Goal: Information Seeking & Learning: Learn about a topic

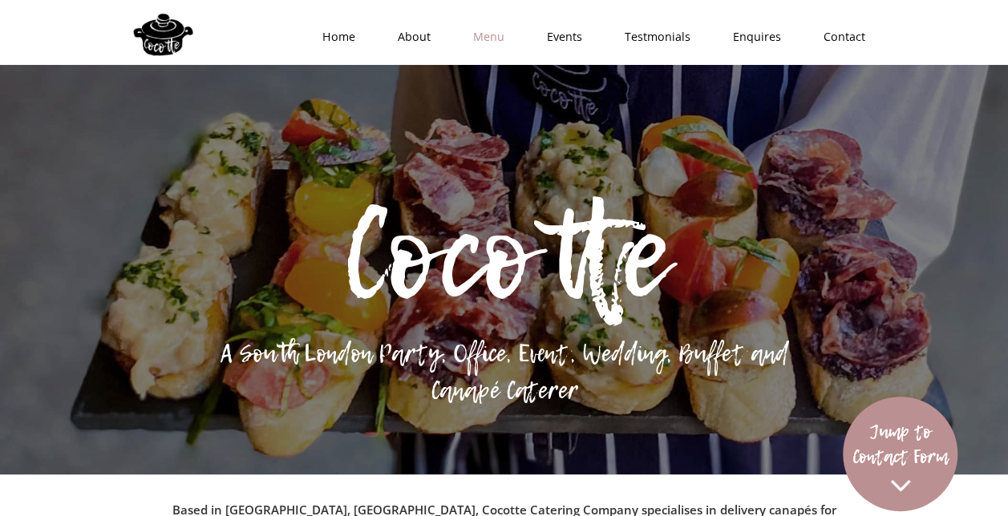
click at [496, 38] on link "Menu" at bounding box center [484, 37] width 74 height 48
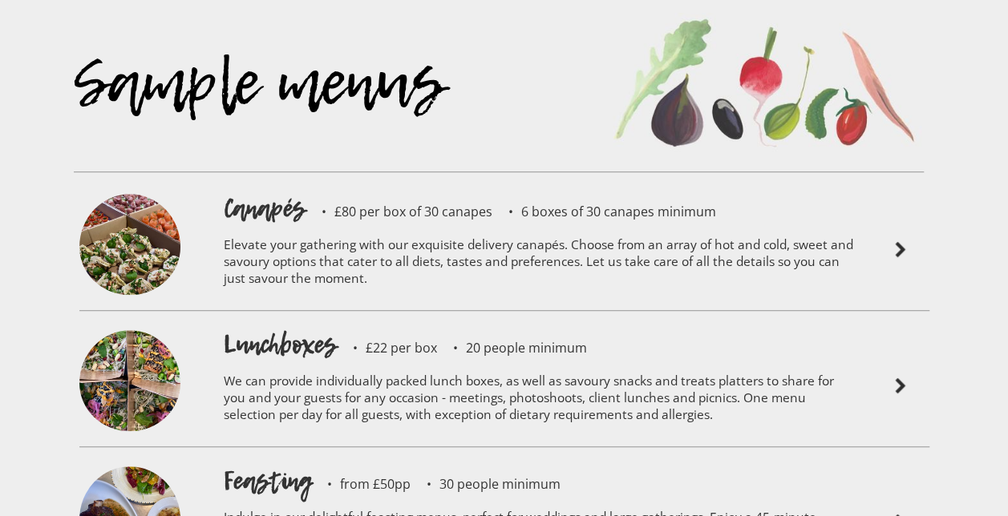
scroll to position [3397, 0]
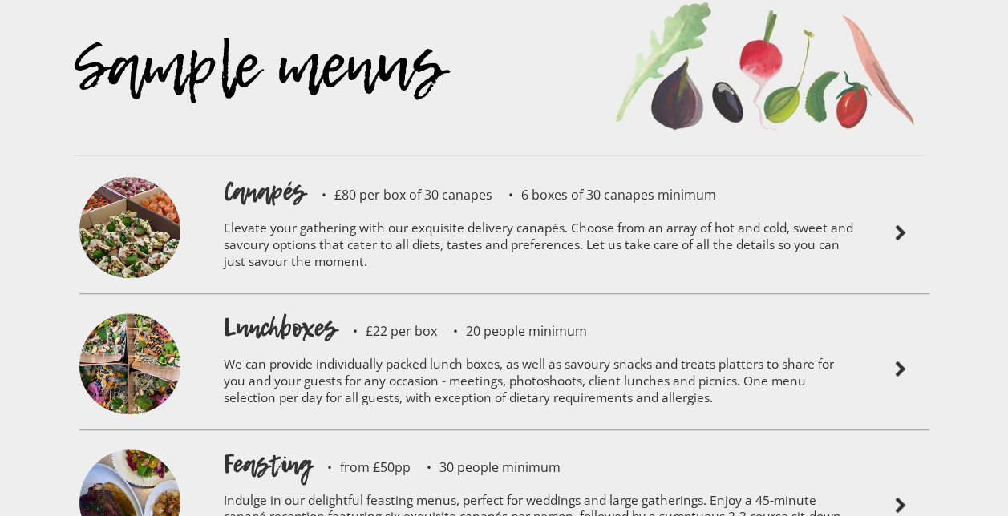
click at [901, 224] on img at bounding box center [900, 233] width 19 height 19
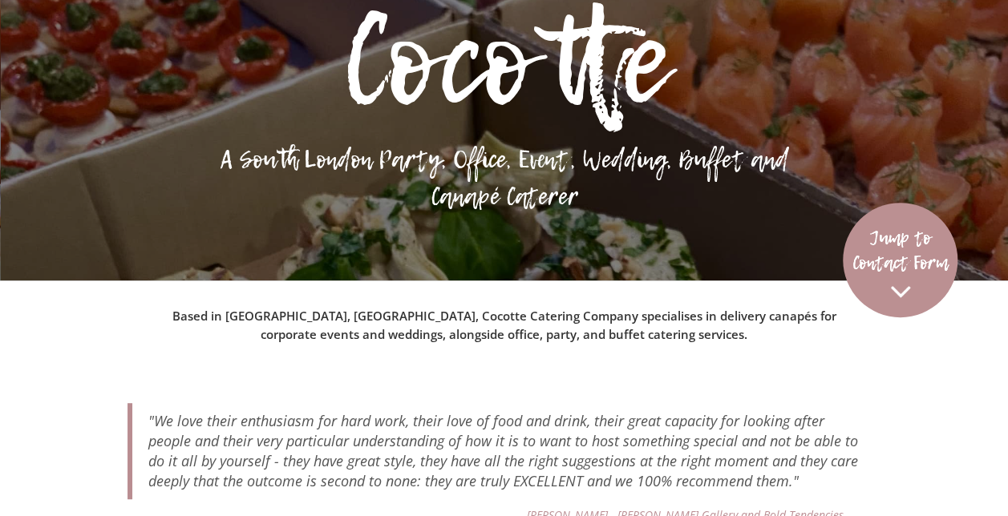
scroll to position [0, 0]
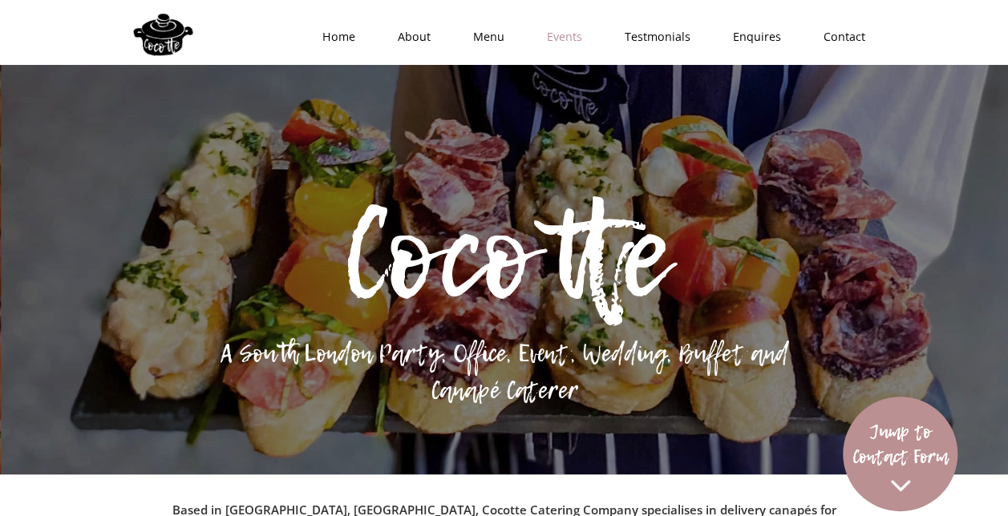
click at [557, 35] on link "Events" at bounding box center [559, 37] width 78 height 48
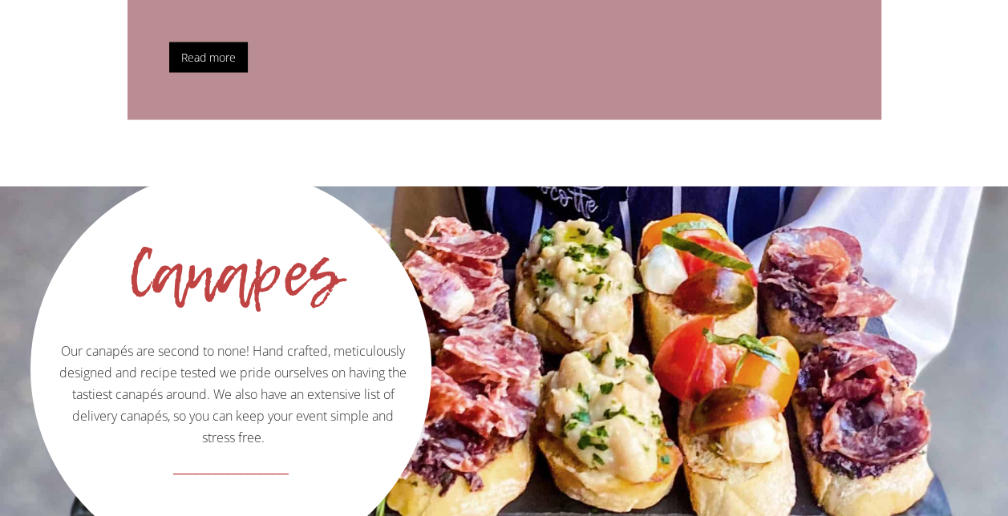
scroll to position [1464, 0]
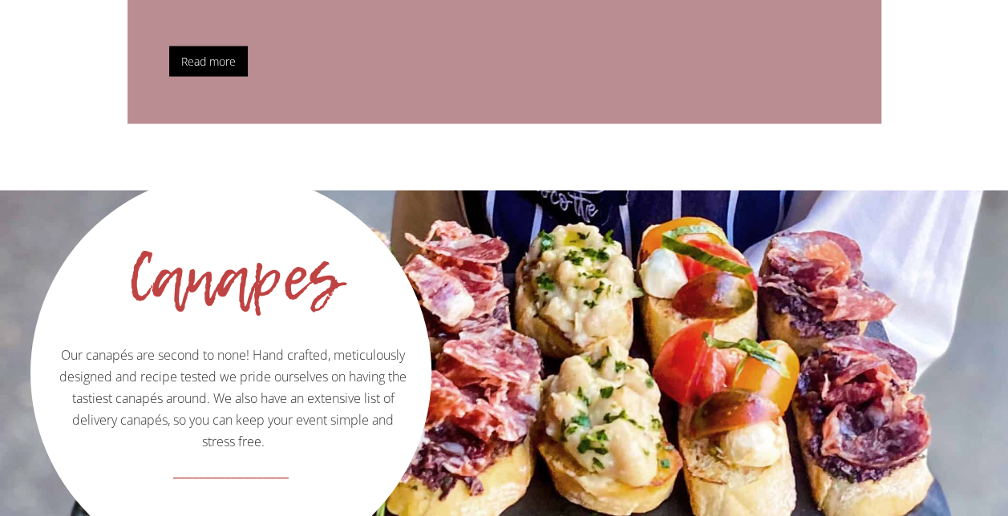
click at [250, 460] on strong "__________________" at bounding box center [230, 470] width 115 height 21
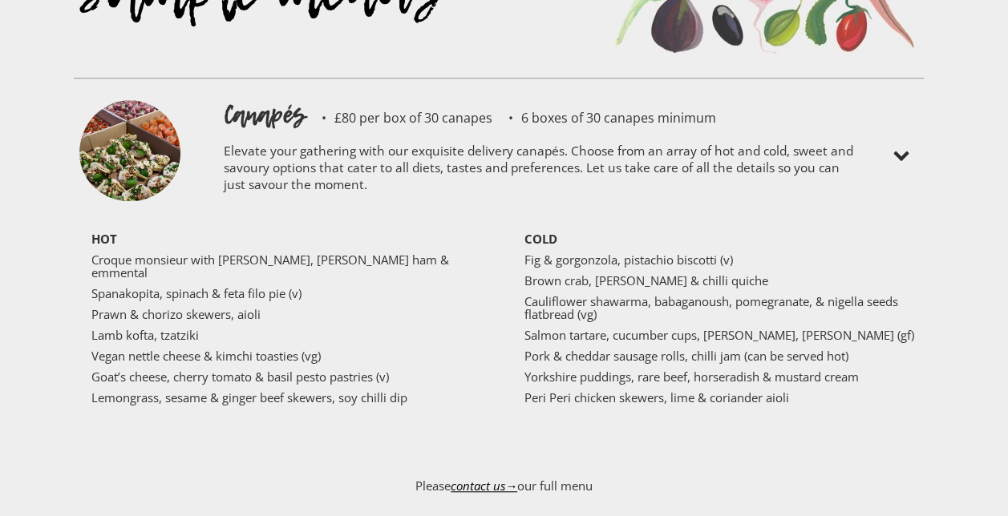
scroll to position [3471, 0]
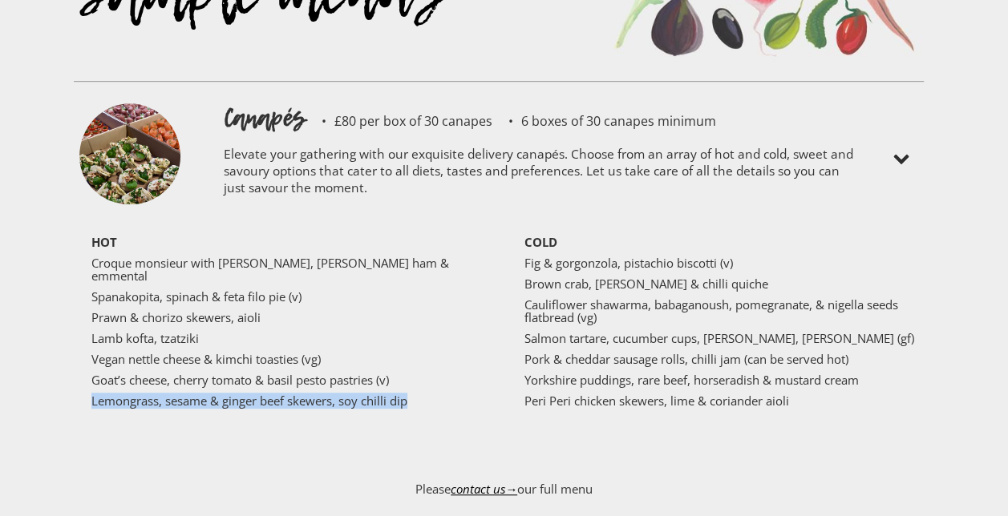
drag, startPoint x: 433, startPoint y: 342, endPoint x: 83, endPoint y: 328, distance: 349.9
click at [83, 328] on div "HOT Croque monsieur with truffle, Parma ham & emmental Spanakopita, spinach & f…" at bounding box center [293, 346] width 421 height 221
click at [675, 467] on p "Please contact us→ our full menu" at bounding box center [504, 497] width 850 height 61
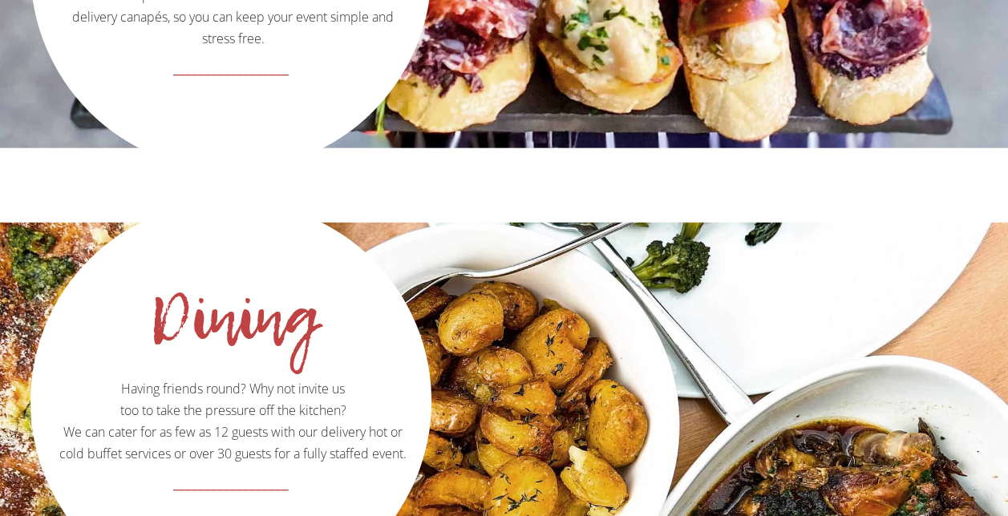
scroll to position [1466, 0]
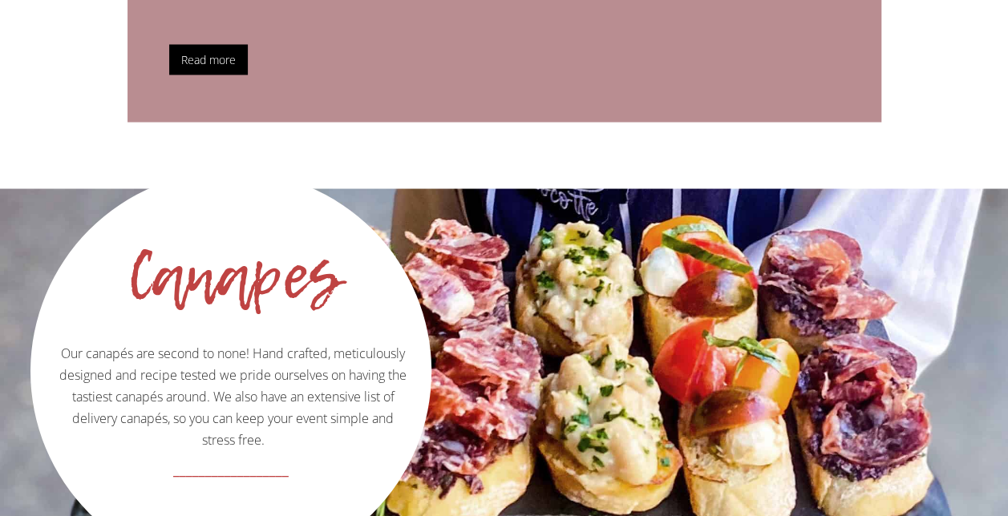
click at [248, 362] on p "Our canapés are second to none! Hand crafted, meticulously designed and recipe …" at bounding box center [231, 311] width 396 height 280
click at [248, 458] on strong "__________________" at bounding box center [230, 468] width 115 height 21
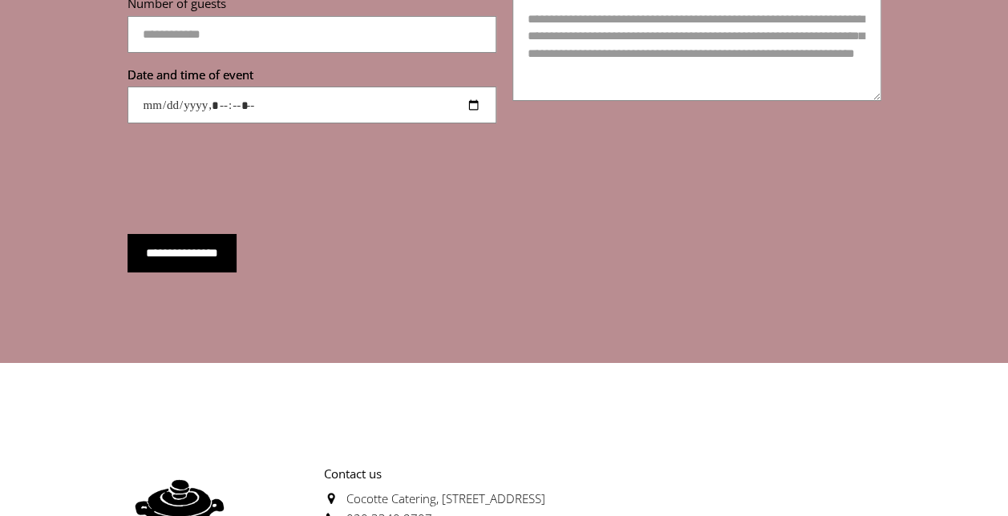
scroll to position [6037, 0]
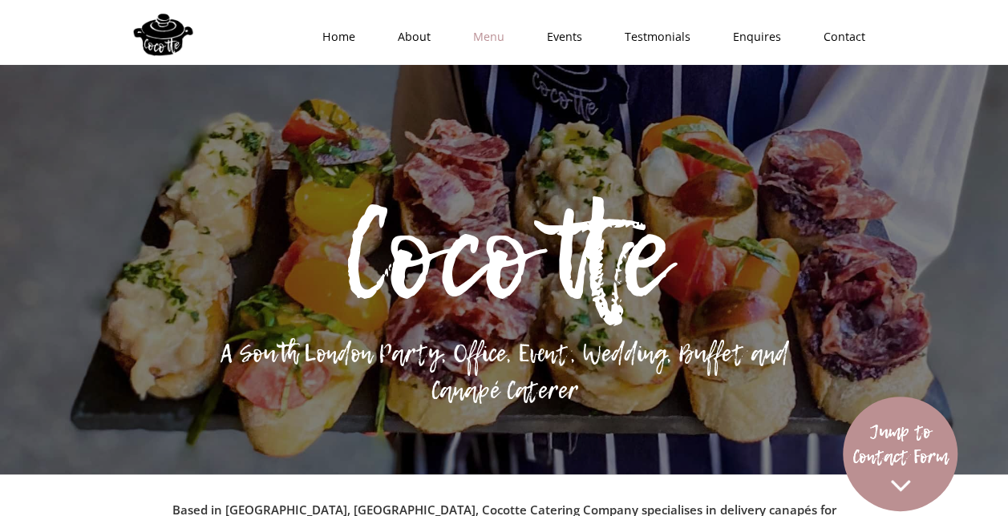
click at [470, 36] on link "Menu" at bounding box center [484, 37] width 74 height 48
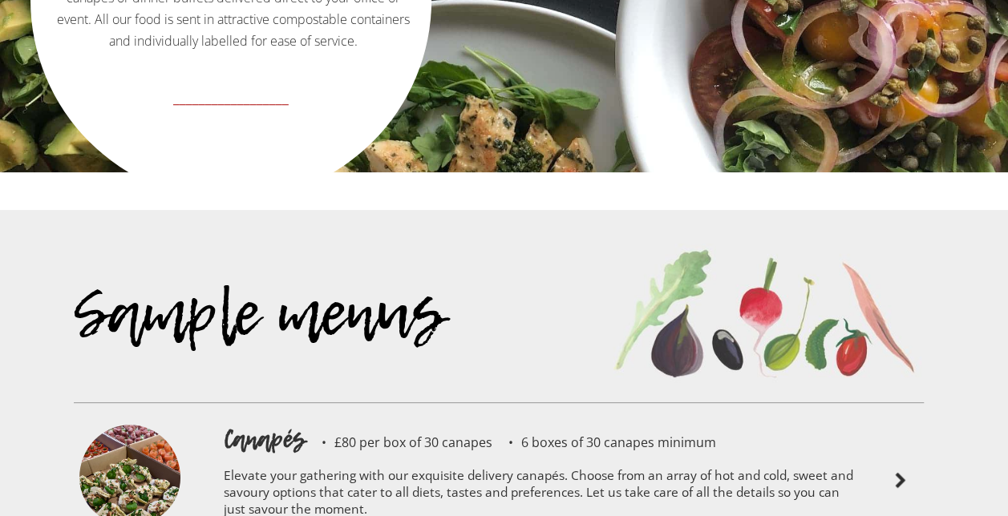
scroll to position [3157, 0]
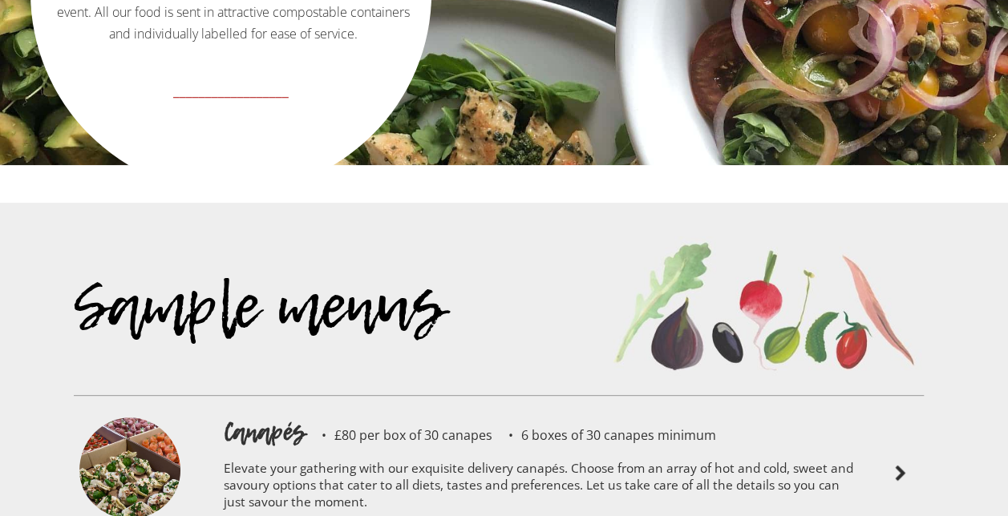
click at [909, 464] on img at bounding box center [900, 473] width 19 height 19
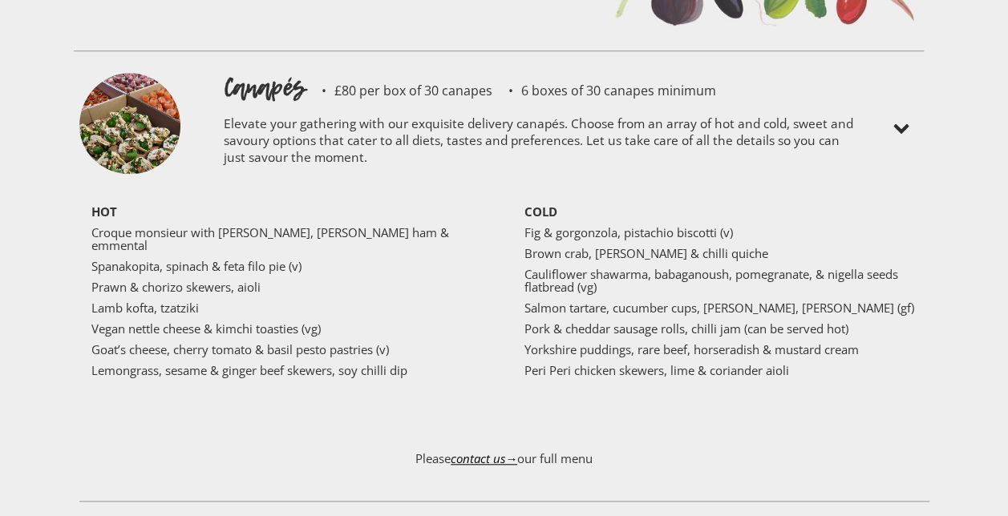
scroll to position [3477, 0]
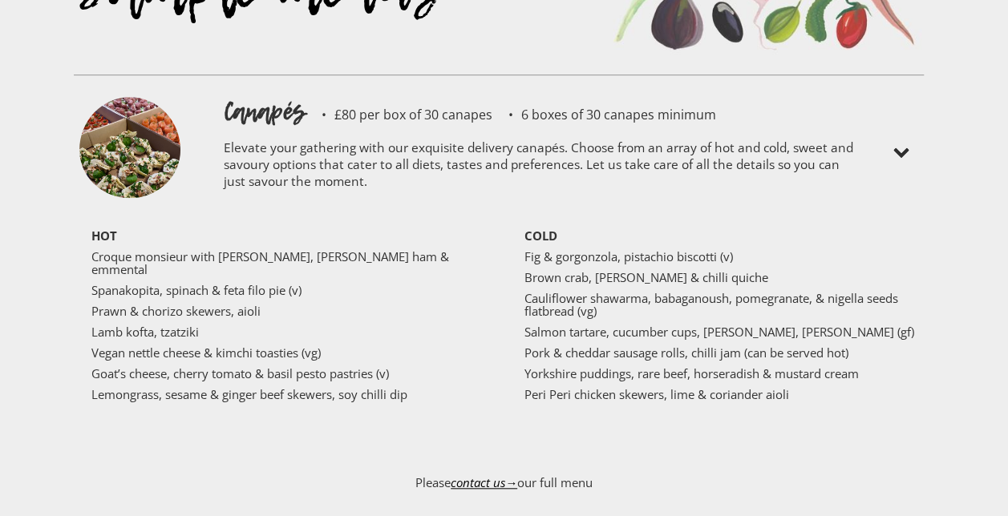
click at [893, 144] on img at bounding box center [900, 153] width 19 height 19
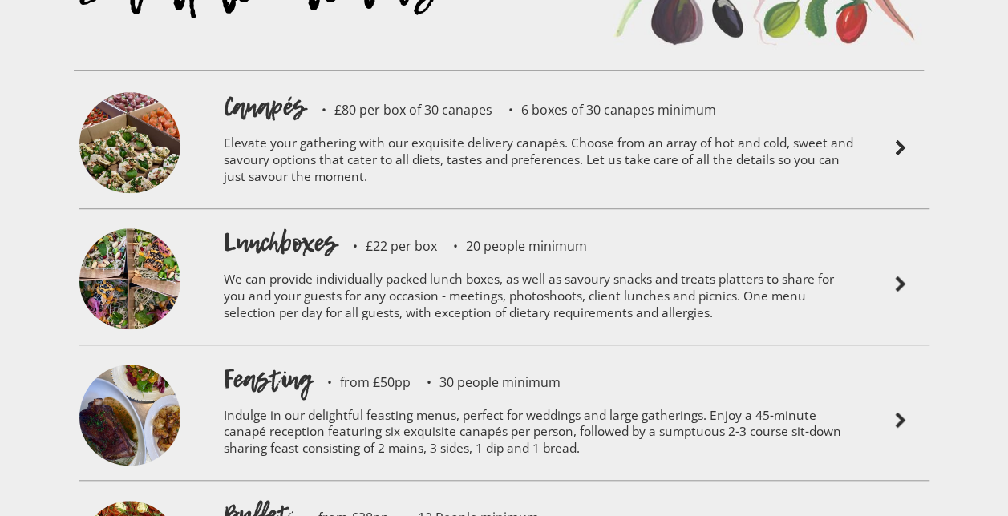
scroll to position [3397, 0]
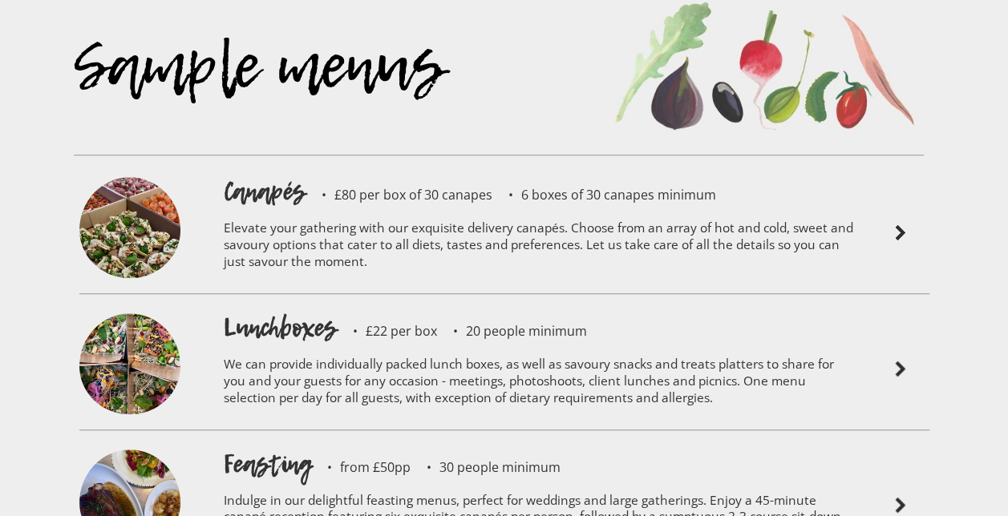
click at [901, 224] on img at bounding box center [900, 233] width 19 height 19
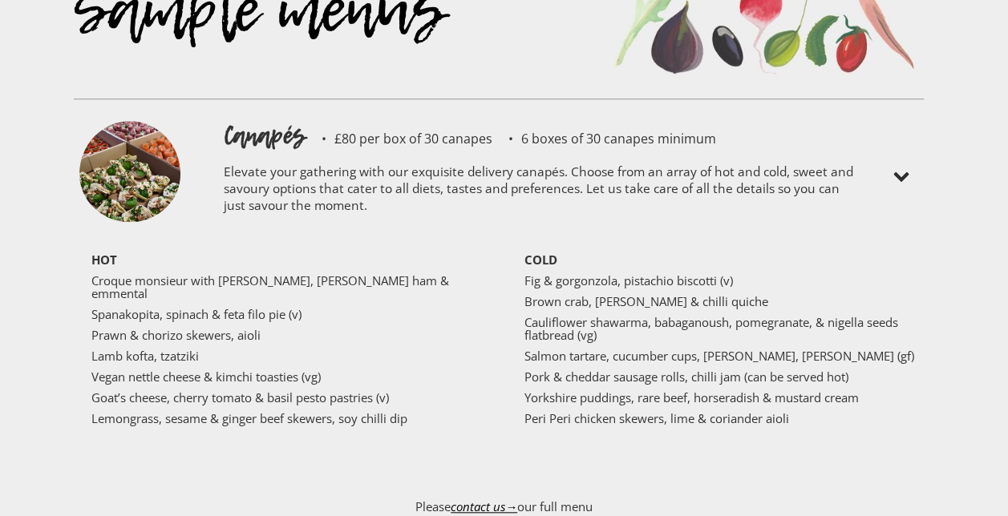
scroll to position [3477, 0]
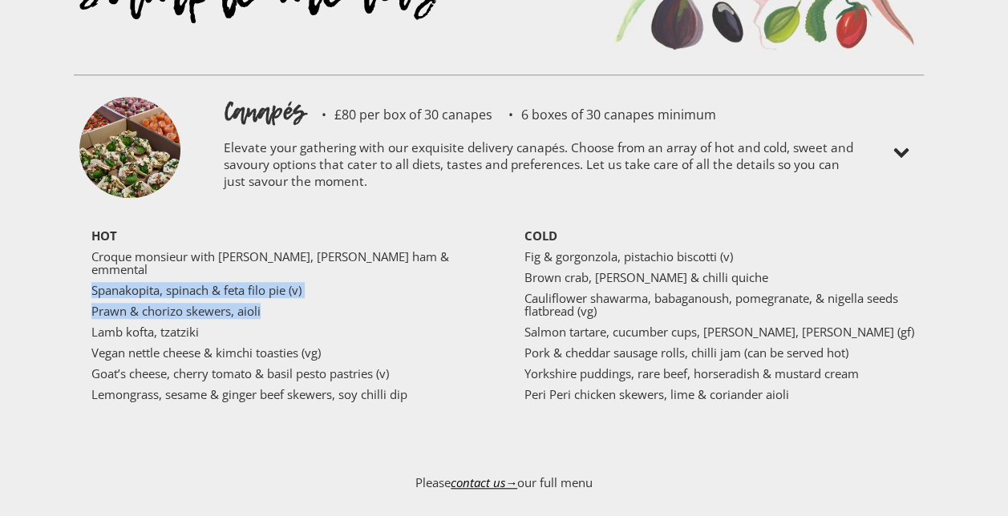
drag, startPoint x: 91, startPoint y: 226, endPoint x: 316, endPoint y: 236, distance: 225.6
click at [316, 236] on div "HOT Croque monsieur with truffle, Parma ham & emmental Spanakopita, spinach & f…" at bounding box center [293, 339] width 405 height 221
copy div "Spanakopita, spinach & feta filo pie (v) Prawn & chorizo skewers, aioli"
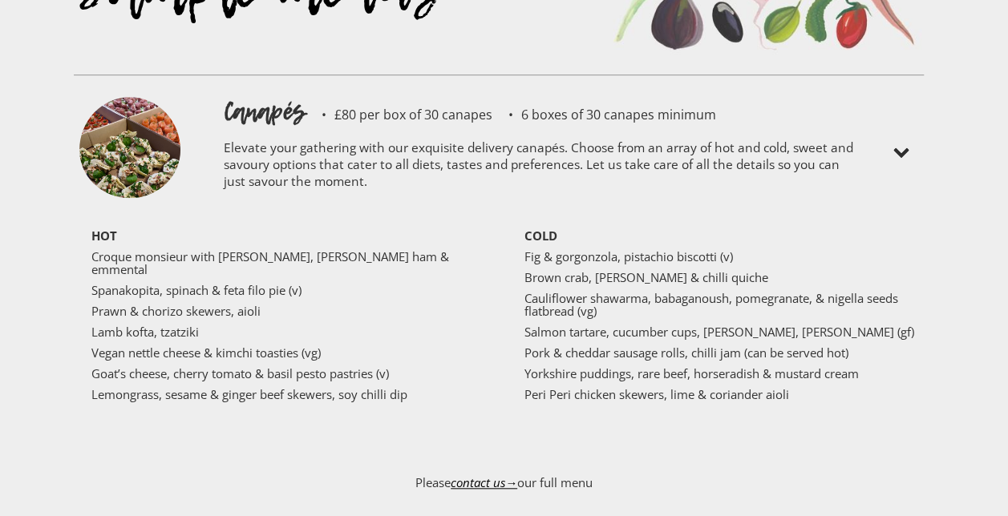
click at [465, 303] on div "HOT Croque monsieur with truffle, Parma ham & emmental Spanakopita, spinach & f…" at bounding box center [293, 339] width 405 height 221
click at [903, 144] on img at bounding box center [900, 153] width 19 height 19
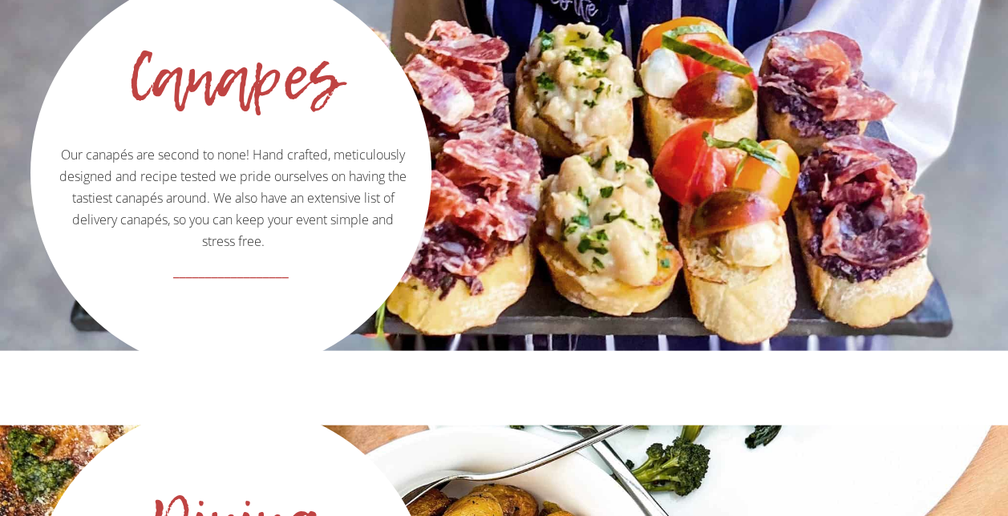
scroll to position [1553, 0]
